Goal: Navigation & Orientation: Go to known website

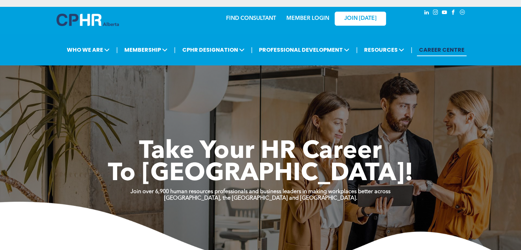
click at [314, 13] on div "MEMBER LOGIN" at bounding box center [307, 16] width 45 height 12
click at [314, 16] on link "MEMBER LOGIN" at bounding box center [307, 18] width 43 height 5
click at [318, 18] on link "MEMBER LOGIN" at bounding box center [307, 18] width 43 height 5
click at [313, 17] on link "MEMBER LOGIN" at bounding box center [307, 18] width 43 height 5
click at [373, 18] on span "JOIN [DATE]" at bounding box center [360, 18] width 32 height 7
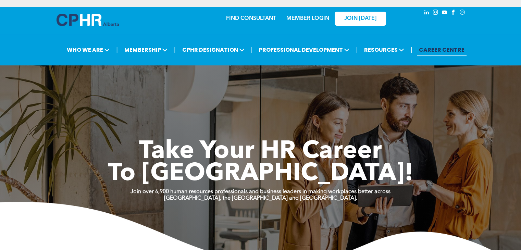
drag, startPoint x: 0, startPoint y: 0, endPoint x: 308, endPoint y: 18, distance: 308.2
click at [308, 18] on link "MEMBER LOGIN" at bounding box center [307, 18] width 43 height 5
